Goal: Information Seeking & Learning: Learn about a topic

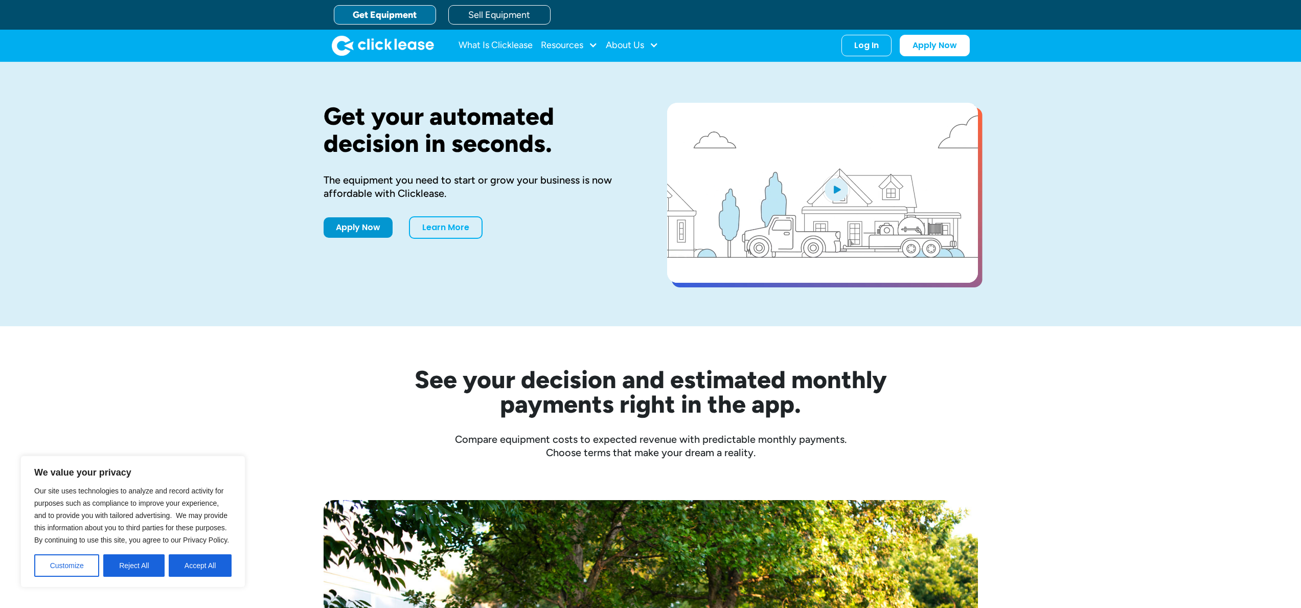
click at [619, 45] on div "About Us" at bounding box center [625, 45] width 38 height 0
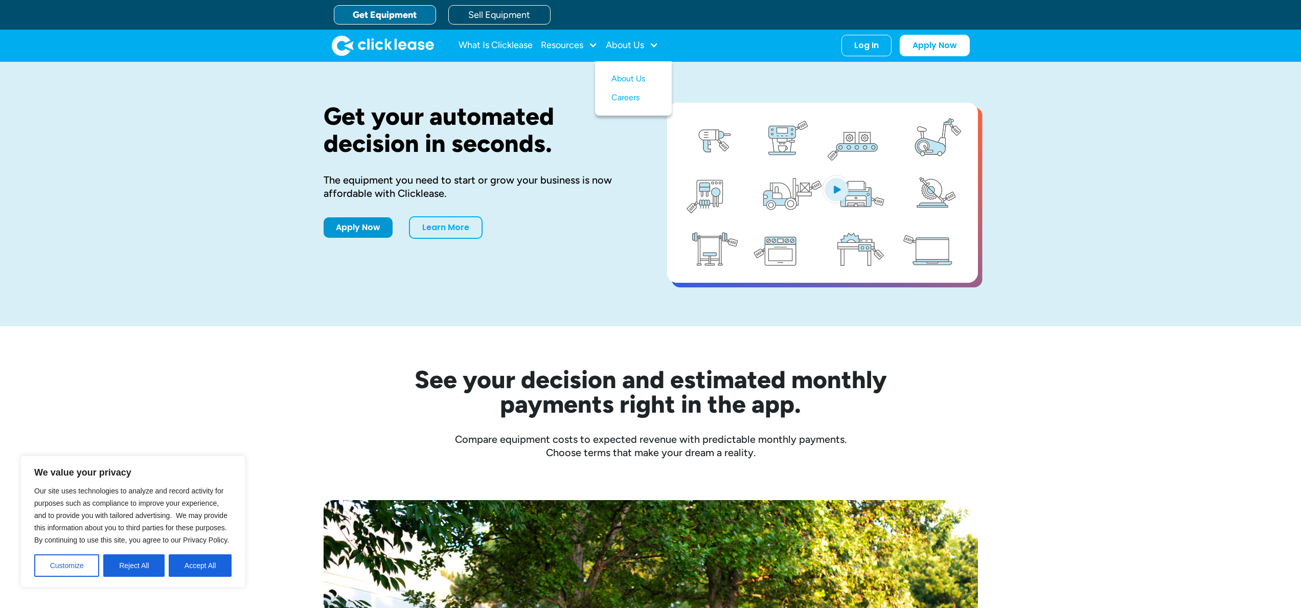
click at [633, 79] on link "About Us" at bounding box center [633, 79] width 44 height 19
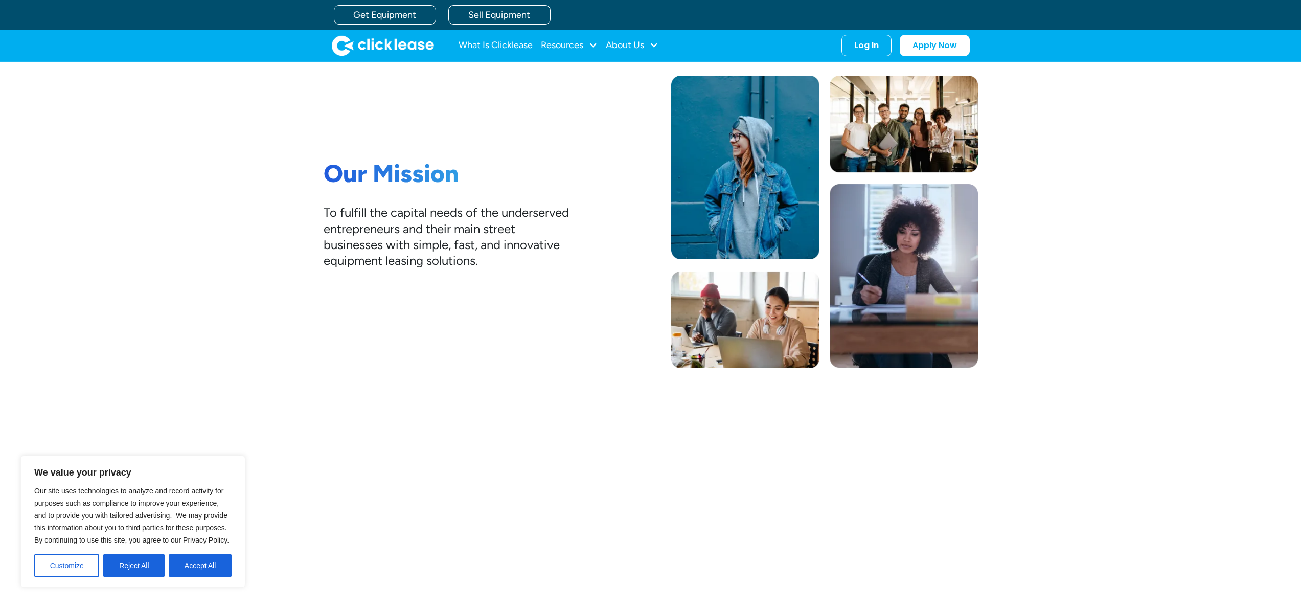
scroll to position [68, 0]
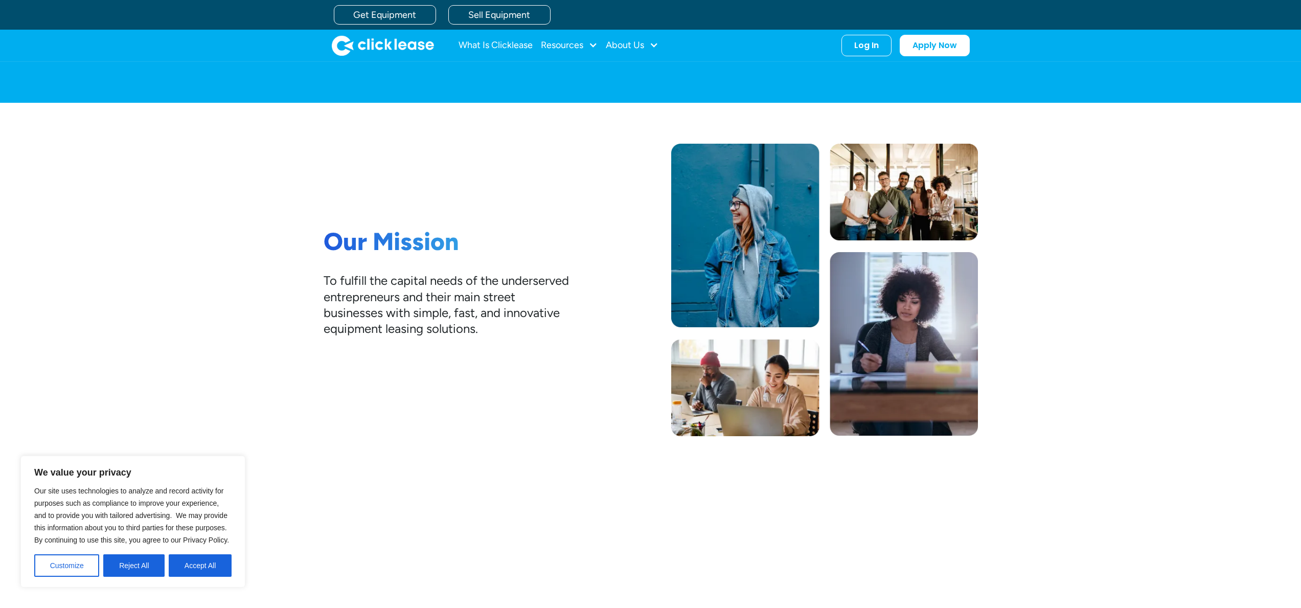
click at [536, 421] on div "Our Mission To fulfill the capital needs of the underserved entrepreneurs and t…" at bounding box center [651, 290] width 654 height 292
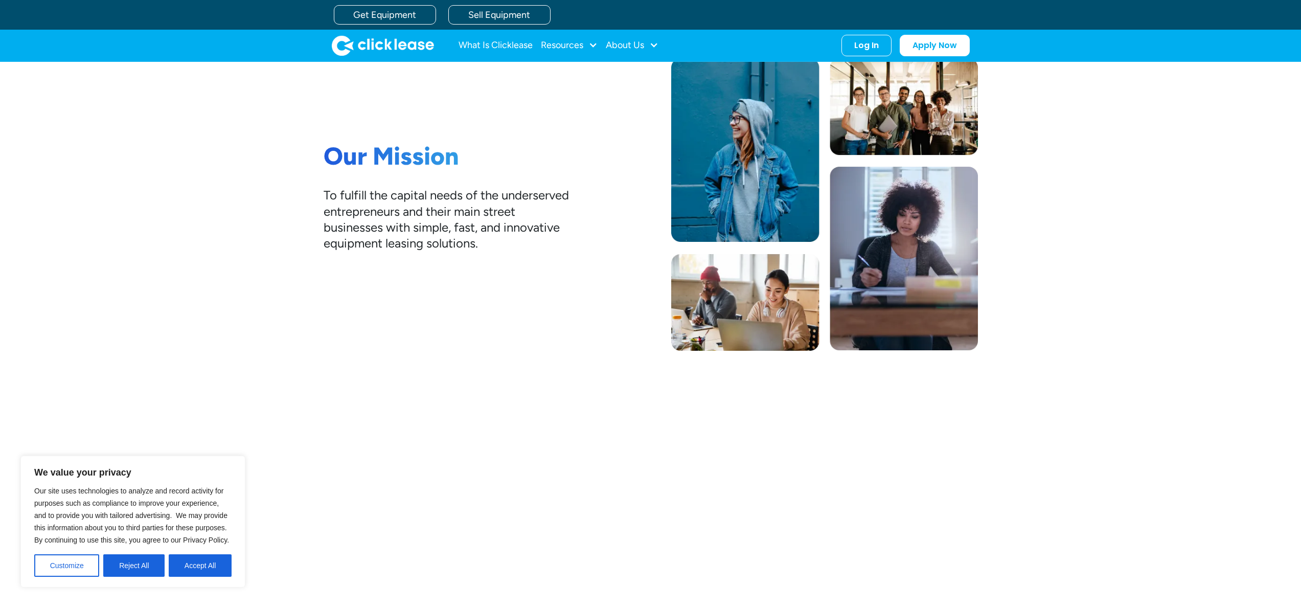
scroll to position [0, 0]
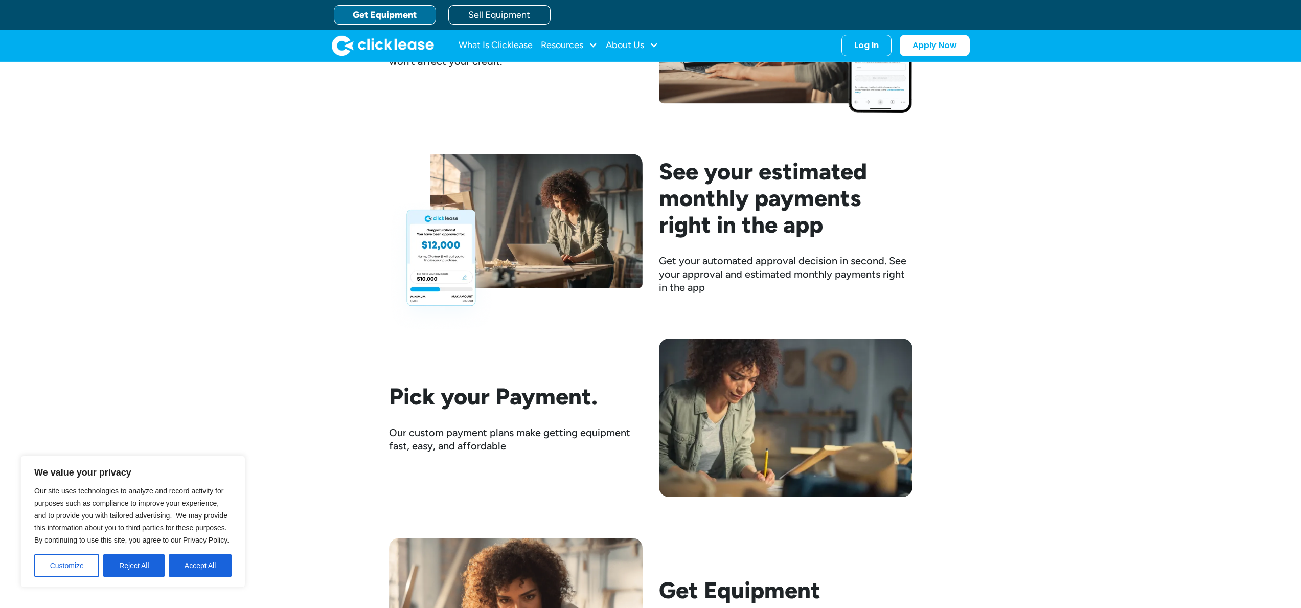
scroll to position [1158, 0]
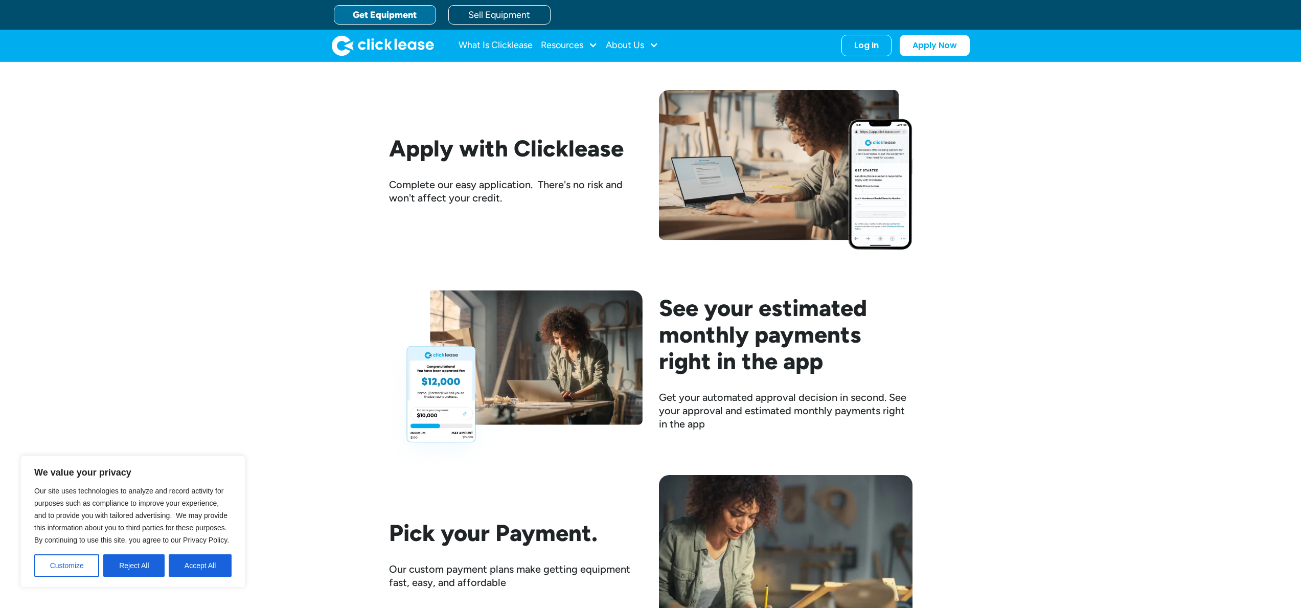
click at [997, 367] on div "Here's how it works Find The Equipment Clicklease partners with thousands of se…" at bounding box center [650, 327] width 1301 height 1016
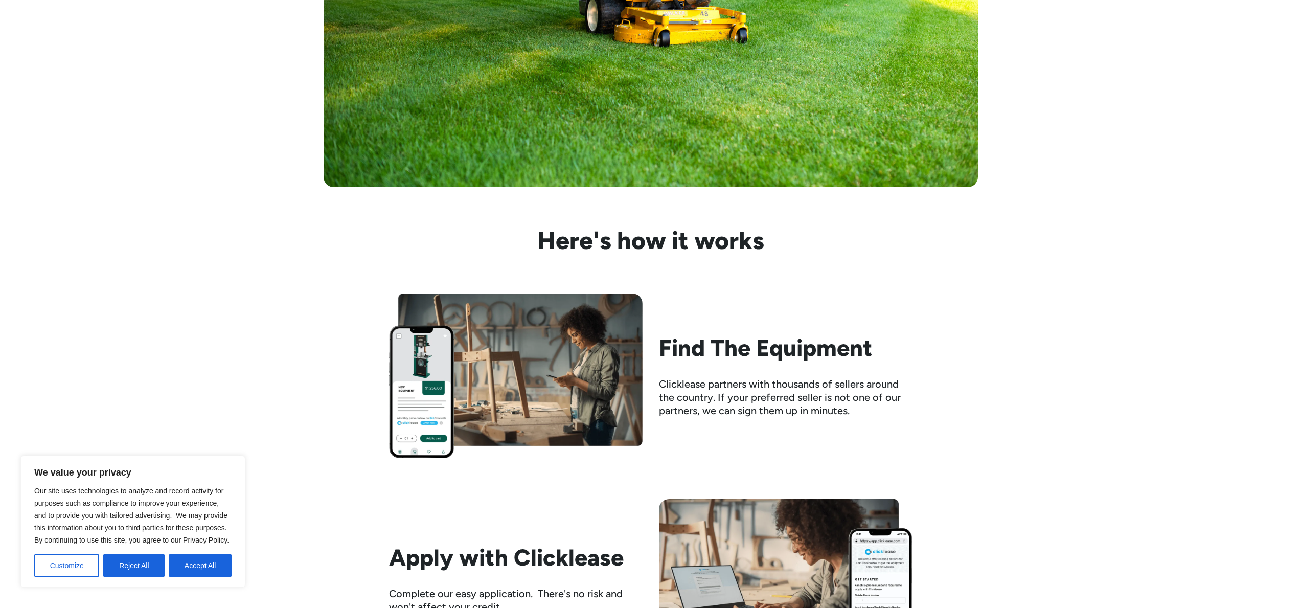
scroll to position [818, 0]
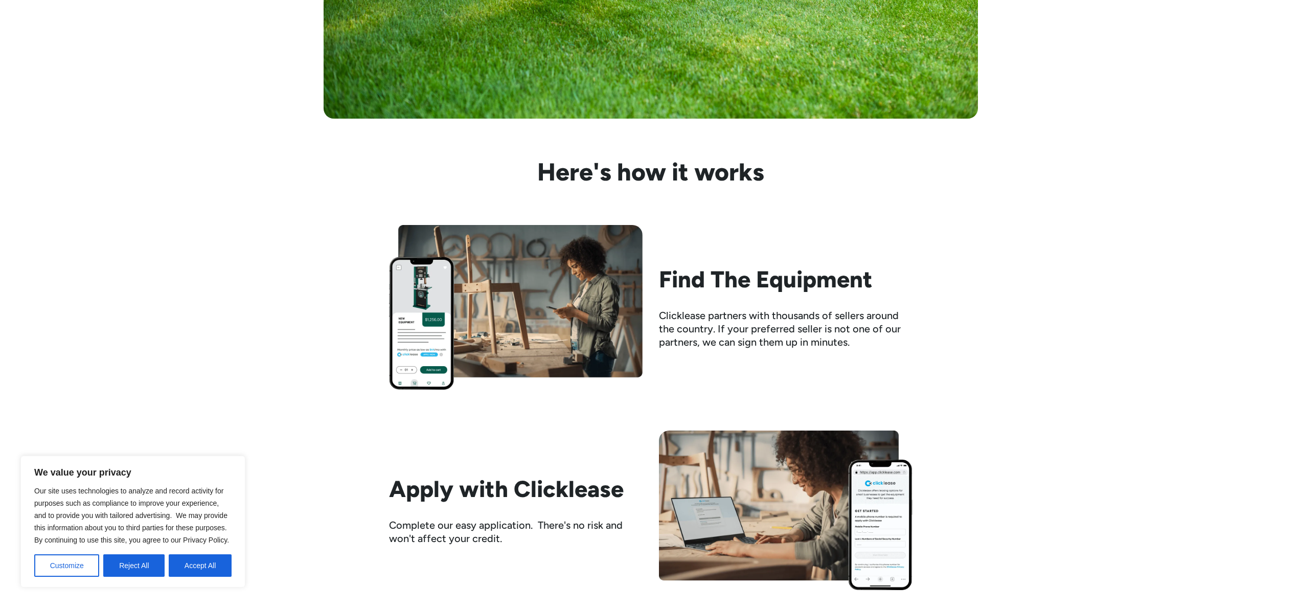
drag, startPoint x: 921, startPoint y: 366, endPoint x: 952, endPoint y: 360, distance: 31.2
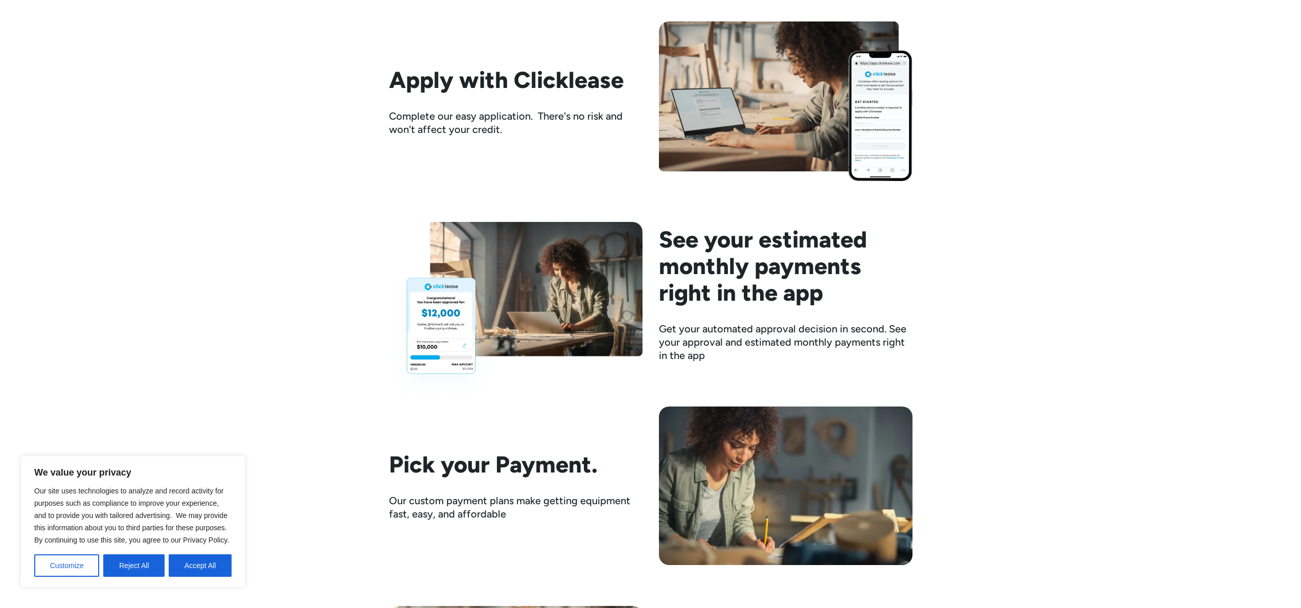
scroll to position [1363, 0]
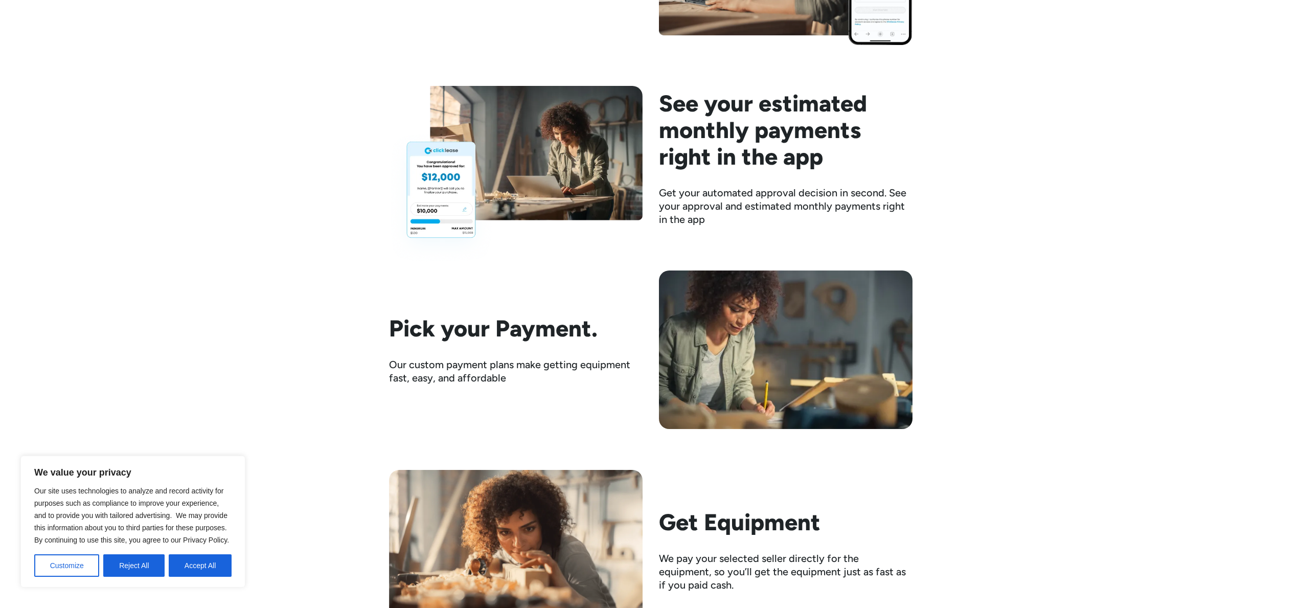
click at [486, 350] on div "Pick your Payment. Our custom payment plans make getting equipment fast, easy, …" at bounding box center [515, 350] width 253 height 70
click at [1019, 495] on div "Here's how it works Find The Equipment Clicklease partners with thousands of se…" at bounding box center [650, 123] width 1301 height 1016
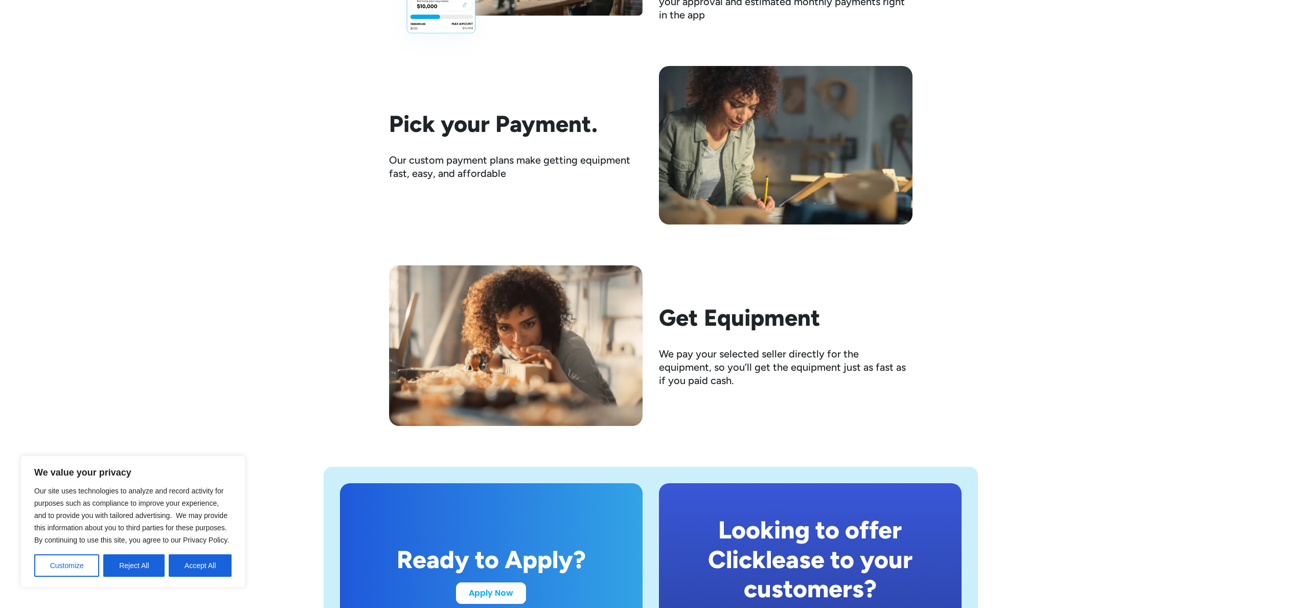
scroll to position [1635, 0]
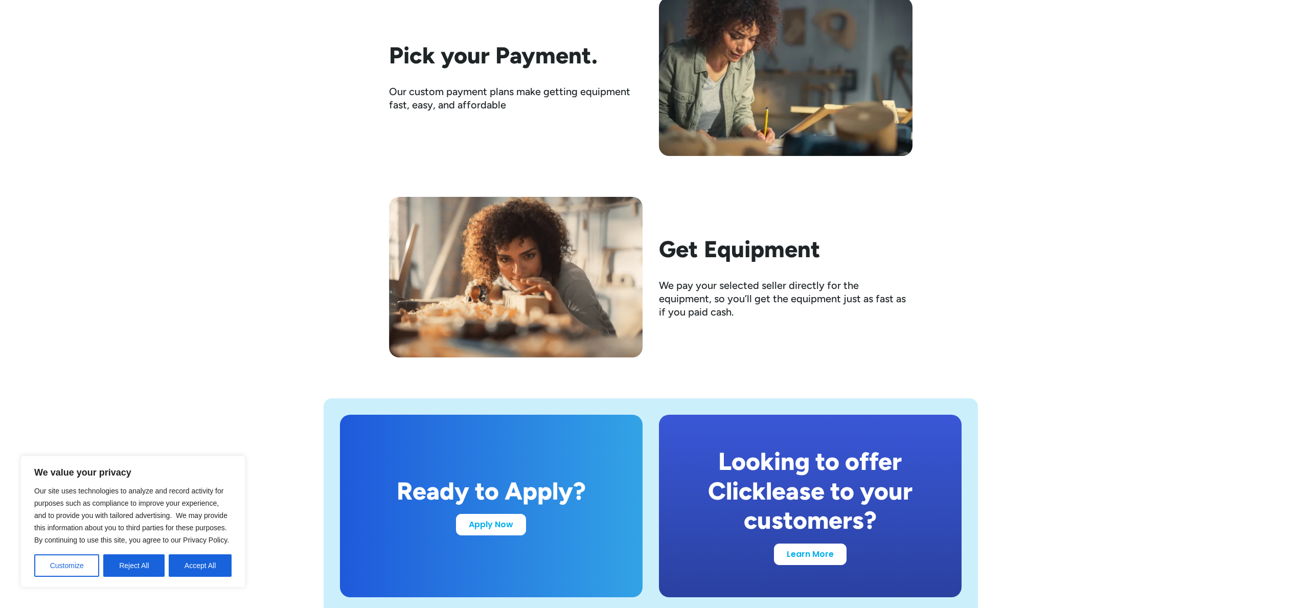
drag, startPoint x: 1086, startPoint y: 354, endPoint x: 1094, endPoint y: 357, distance: 8.3
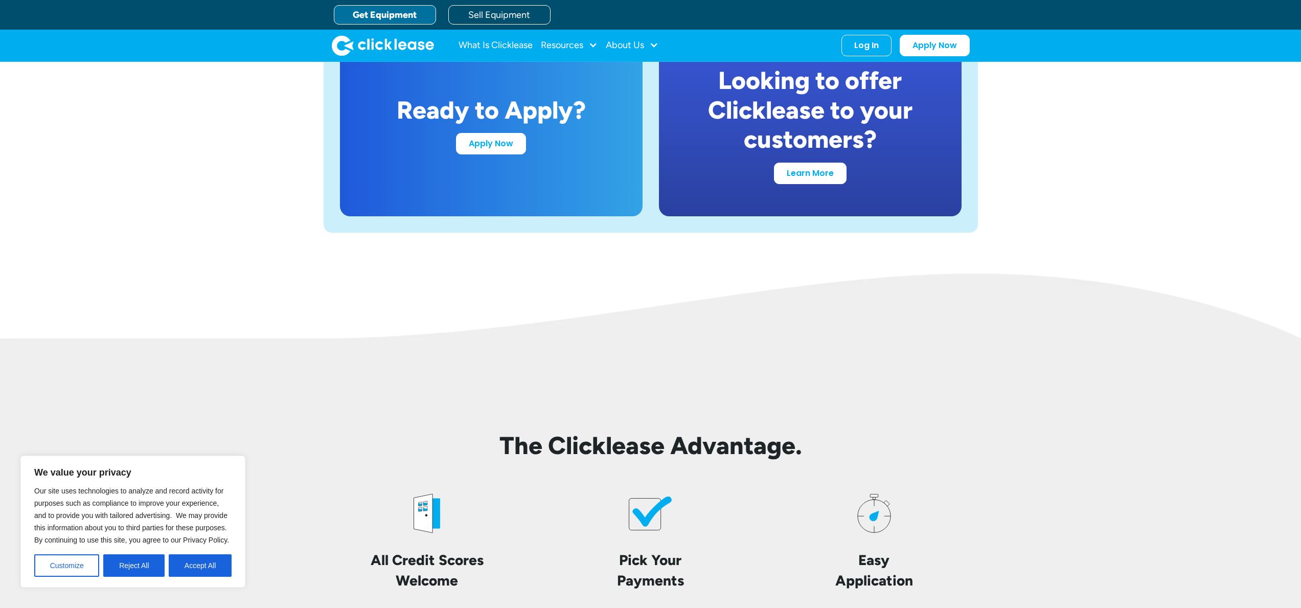
scroll to position [1539, 0]
